Goal: Information Seeking & Learning: Understand process/instructions

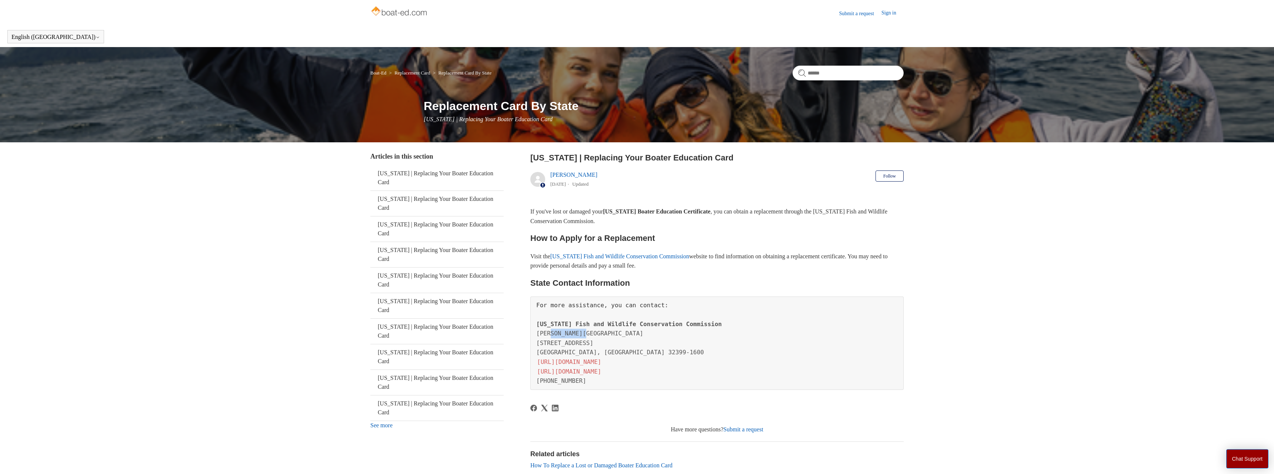
drag, startPoint x: 550, startPoint y: 335, endPoint x: 603, endPoint y: 337, distance: 53.0
click at [589, 338] on pre "For more assistance, you can contact: [US_STATE] Fish and Wildlife Conservation…" at bounding box center [716, 342] width 373 height 93
click at [607, 337] on pre "For more assistance, you can contact: [US_STATE] Fish and Wildlife Conservation…" at bounding box center [716, 342] width 373 height 93
drag, startPoint x: 546, startPoint y: 342, endPoint x: 599, endPoint y: 351, distance: 53.8
click at [598, 351] on span "[STREET_ADDRESS]" at bounding box center [620, 347] width 168 height 17
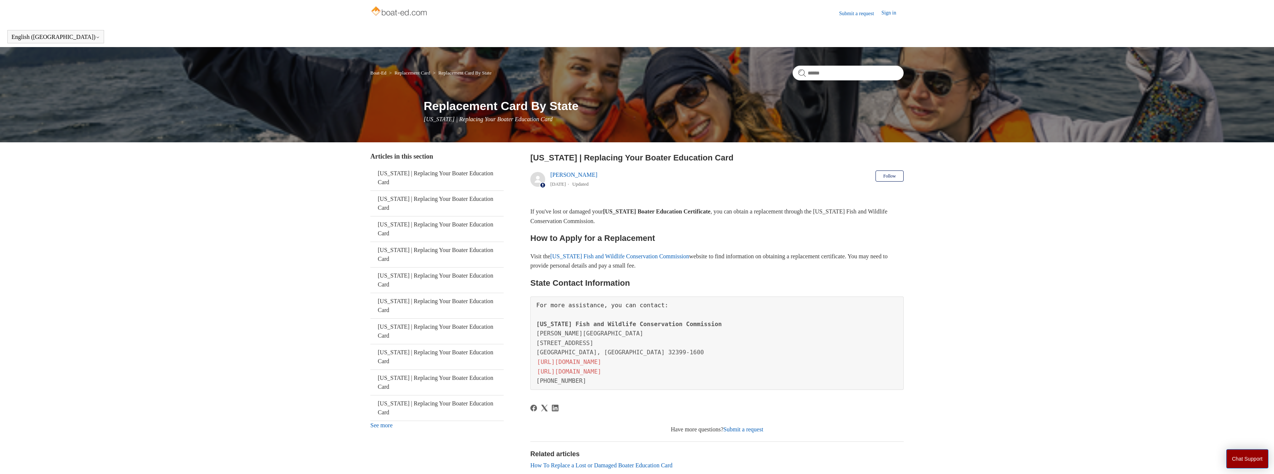
drag, startPoint x: 627, startPoint y: 359, endPoint x: 633, endPoint y: 362, distance: 6.7
click at [629, 361] on pre "For more assistance, you can contact: [US_STATE] Fish and Wildlife Conservation…" at bounding box center [716, 342] width 373 height 93
drag, startPoint x: 550, startPoint y: 258, endPoint x: 802, endPoint y: 259, distance: 252.1
click at [795, 261] on p "Visit the [US_STATE] Fish and Wildlife Conservation Commission website to find …" at bounding box center [716, 260] width 373 height 19
click at [804, 258] on p "Visit the [US_STATE] Fish and Wildlife Conservation Commission website to find …" at bounding box center [716, 260] width 373 height 19
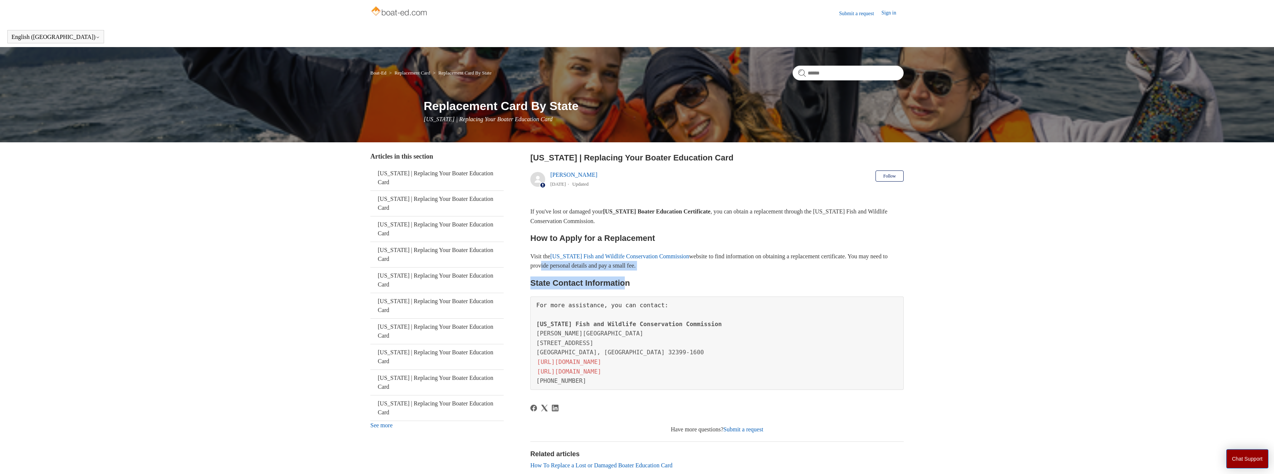
drag, startPoint x: 573, startPoint y: 270, endPoint x: 628, endPoint y: 275, distance: 55.0
click at [627, 275] on div "If you've lost or damaged your [US_STATE] Boater Education Certificate , you ca…" at bounding box center [716, 298] width 373 height 183
click at [653, 271] on div "If you've lost or damaged your [US_STATE] Boater Education Certificate , you ca…" at bounding box center [716, 298] width 373 height 183
drag, startPoint x: 562, startPoint y: 221, endPoint x: 533, endPoint y: 228, distance: 29.1
click at [533, 228] on div "If you've lost or damaged your [US_STATE] Boater Education Certificate , you ca…" at bounding box center [716, 298] width 373 height 183
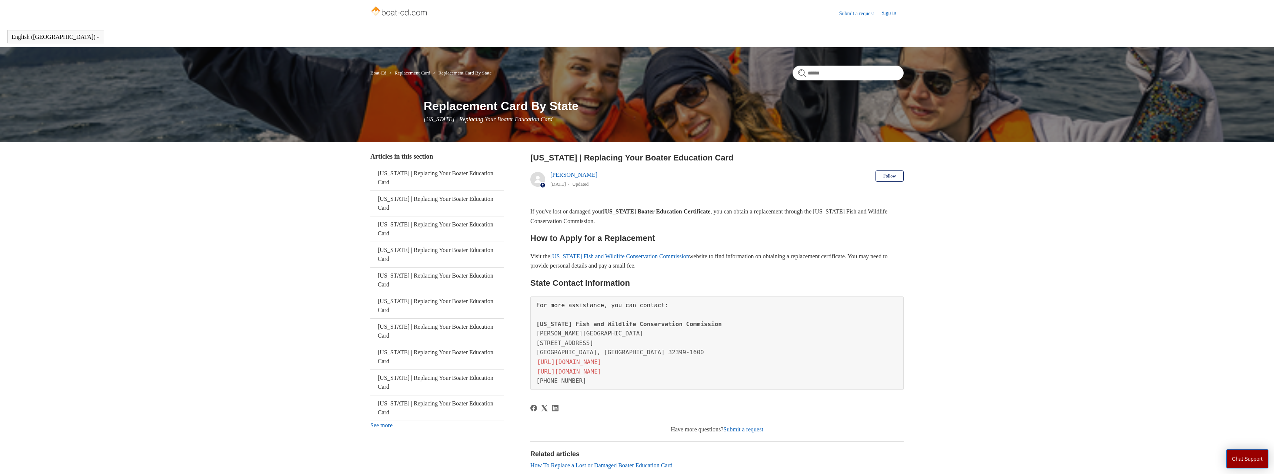
click at [582, 235] on h2 "How to Apply for a Replacement" at bounding box center [716, 237] width 373 height 13
